Goal: Check status

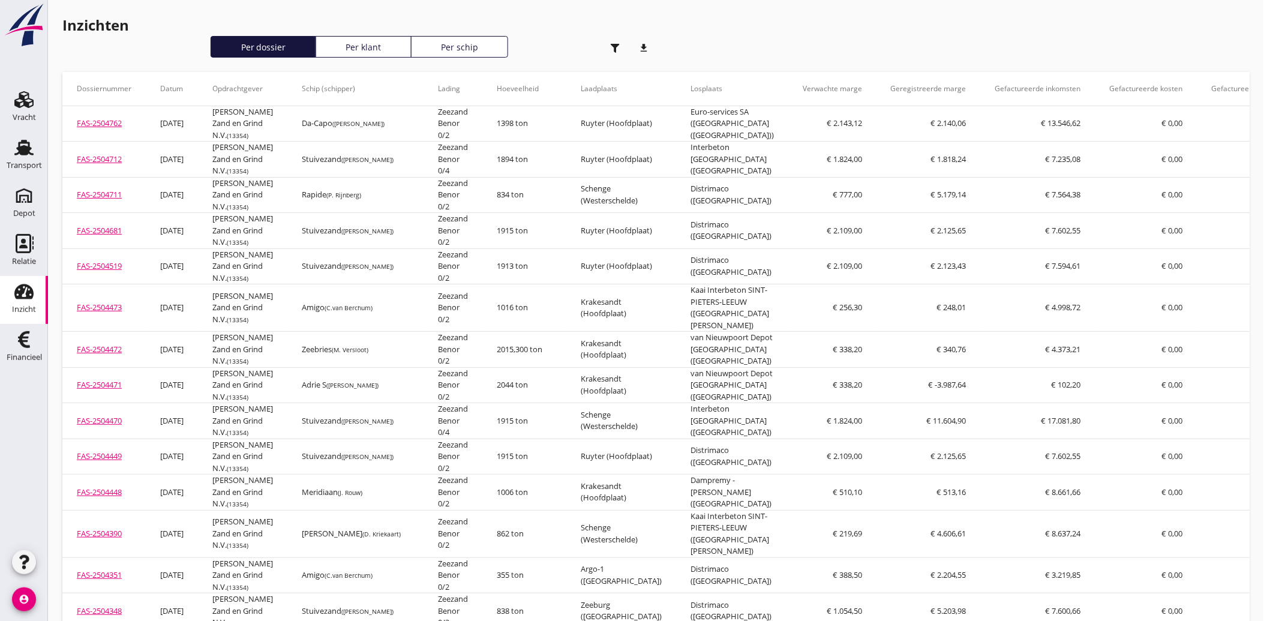
click at [618, 44] on use "button" at bounding box center [615, 48] width 9 height 9
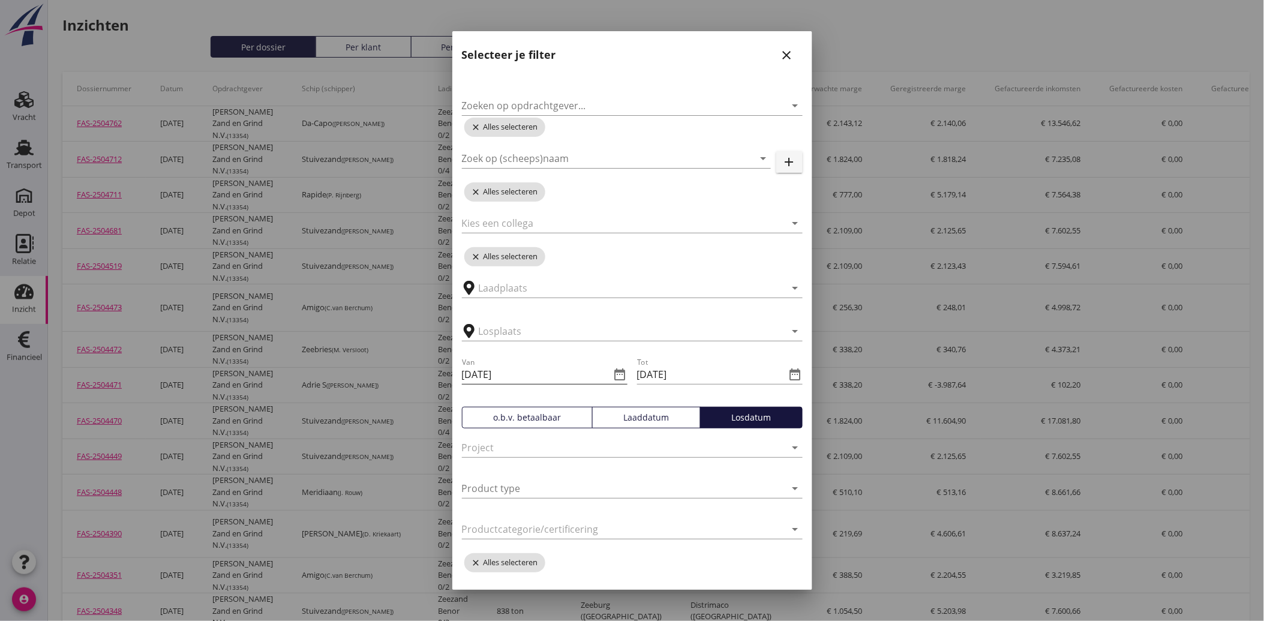
click at [613, 374] on icon "date_range" at bounding box center [620, 374] width 14 height 14
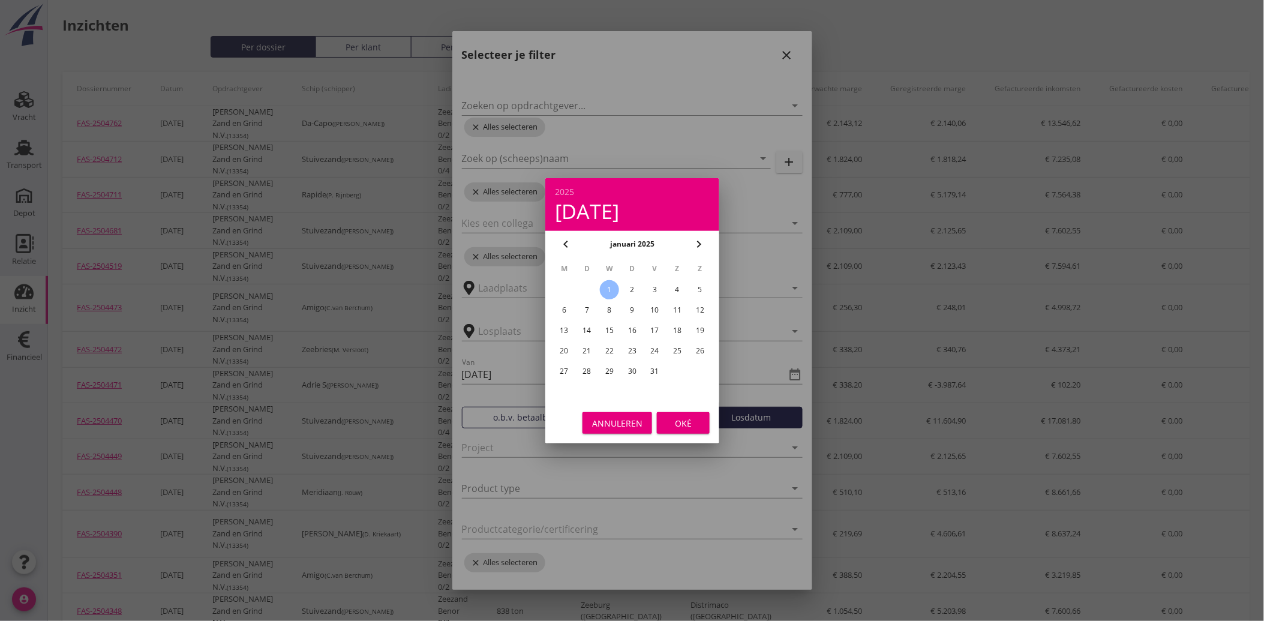
click at [566, 241] on icon "chevron_left" at bounding box center [565, 244] width 14 height 14
click at [698, 238] on icon "chevron_right" at bounding box center [699, 244] width 14 height 14
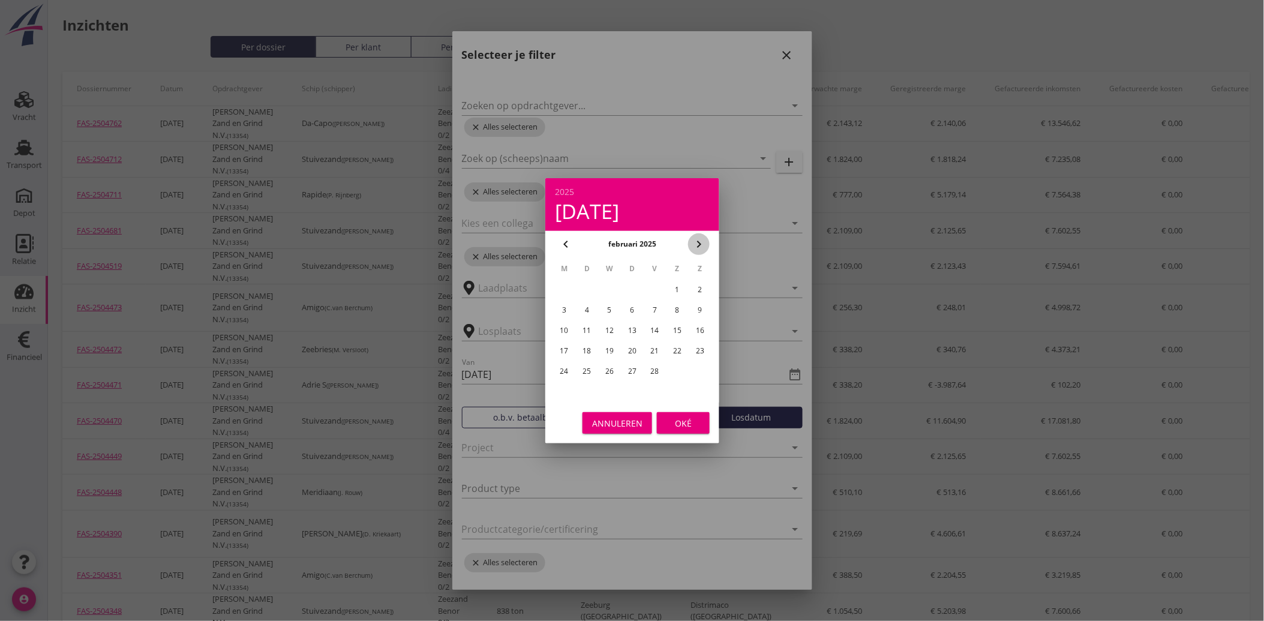
click at [698, 238] on icon "chevron_right" at bounding box center [699, 244] width 14 height 14
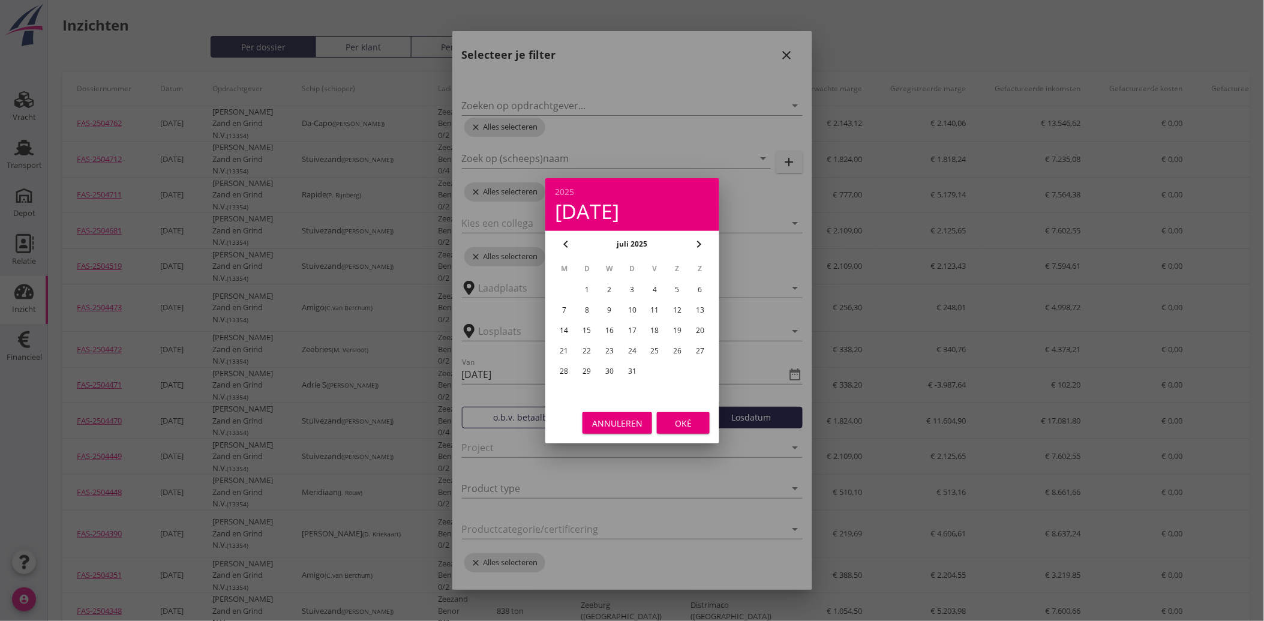
click at [569, 237] on icon "chevron_left" at bounding box center [565, 244] width 14 height 14
click at [654, 363] on div "27" at bounding box center [654, 371] width 19 height 19
type input "[DATE]"
click at [680, 416] on div "Oké" at bounding box center [683, 422] width 34 height 13
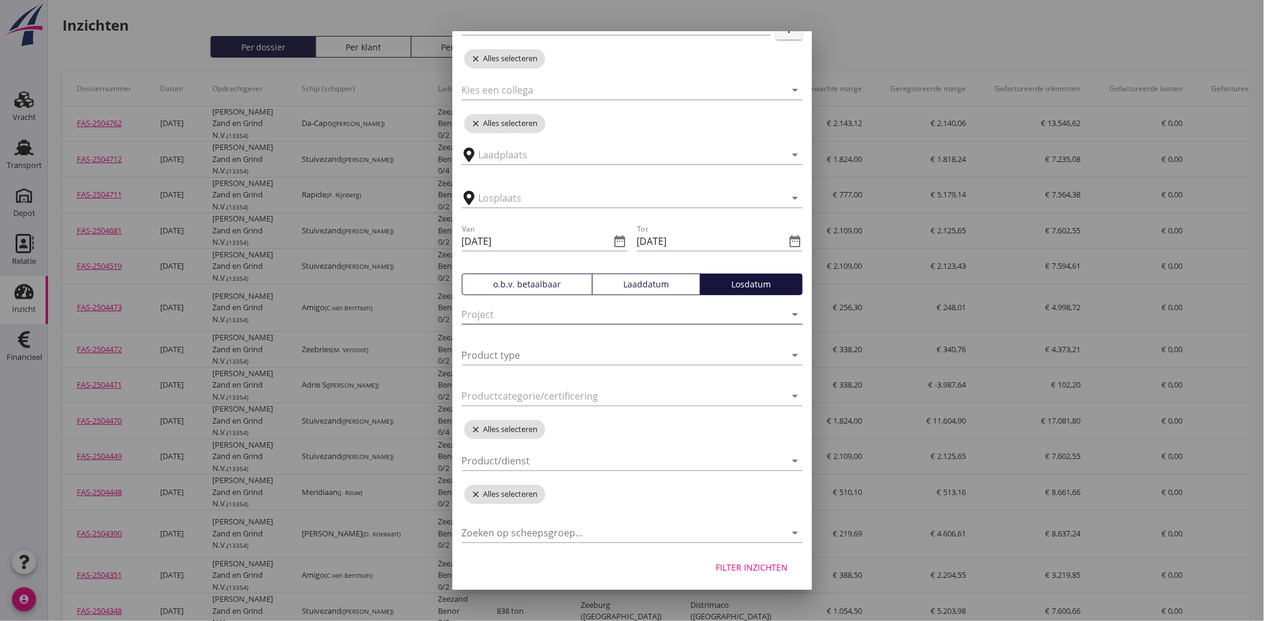
scroll to position [135, 0]
click at [614, 285] on div "Laaddatum" at bounding box center [646, 282] width 98 height 13
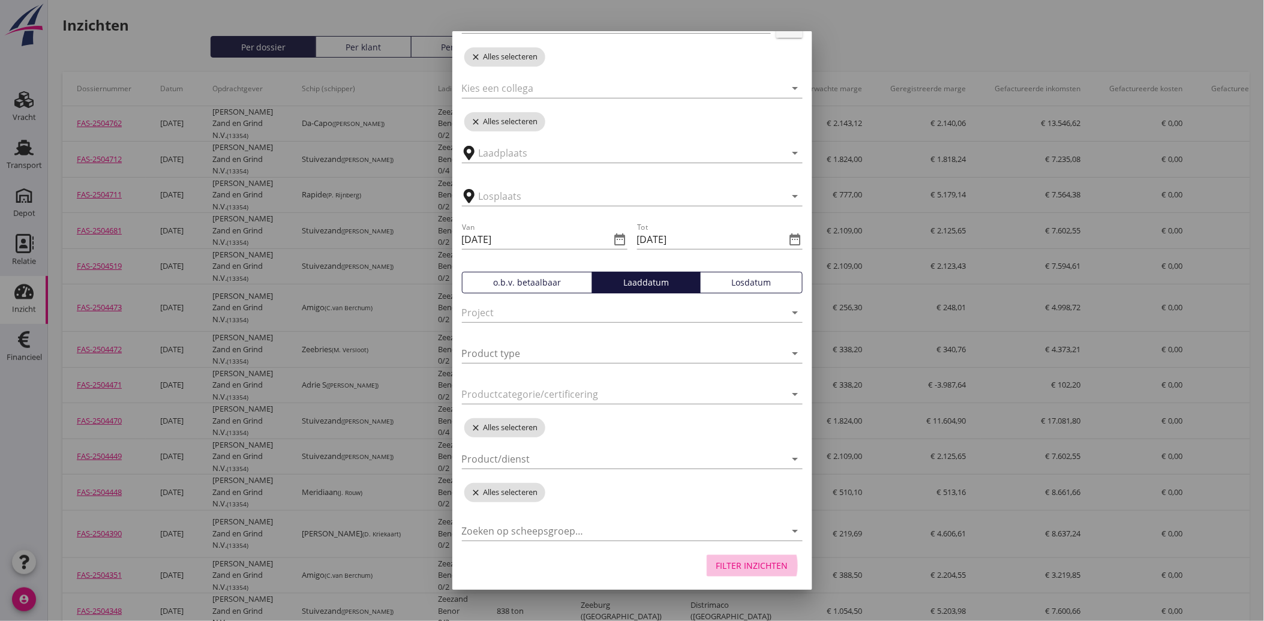
click at [752, 560] on div "Filter inzichten" at bounding box center [752, 565] width 72 height 13
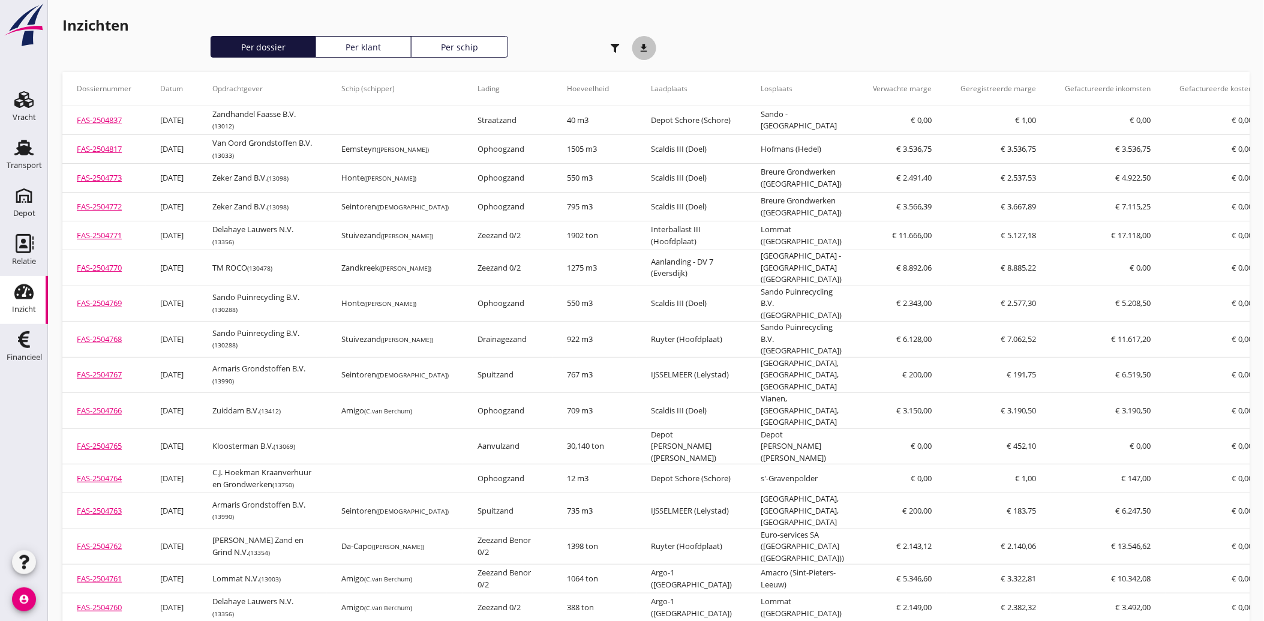
click at [650, 49] on icon "download" at bounding box center [644, 48] width 24 height 24
